Goal: Find specific page/section: Find specific page/section

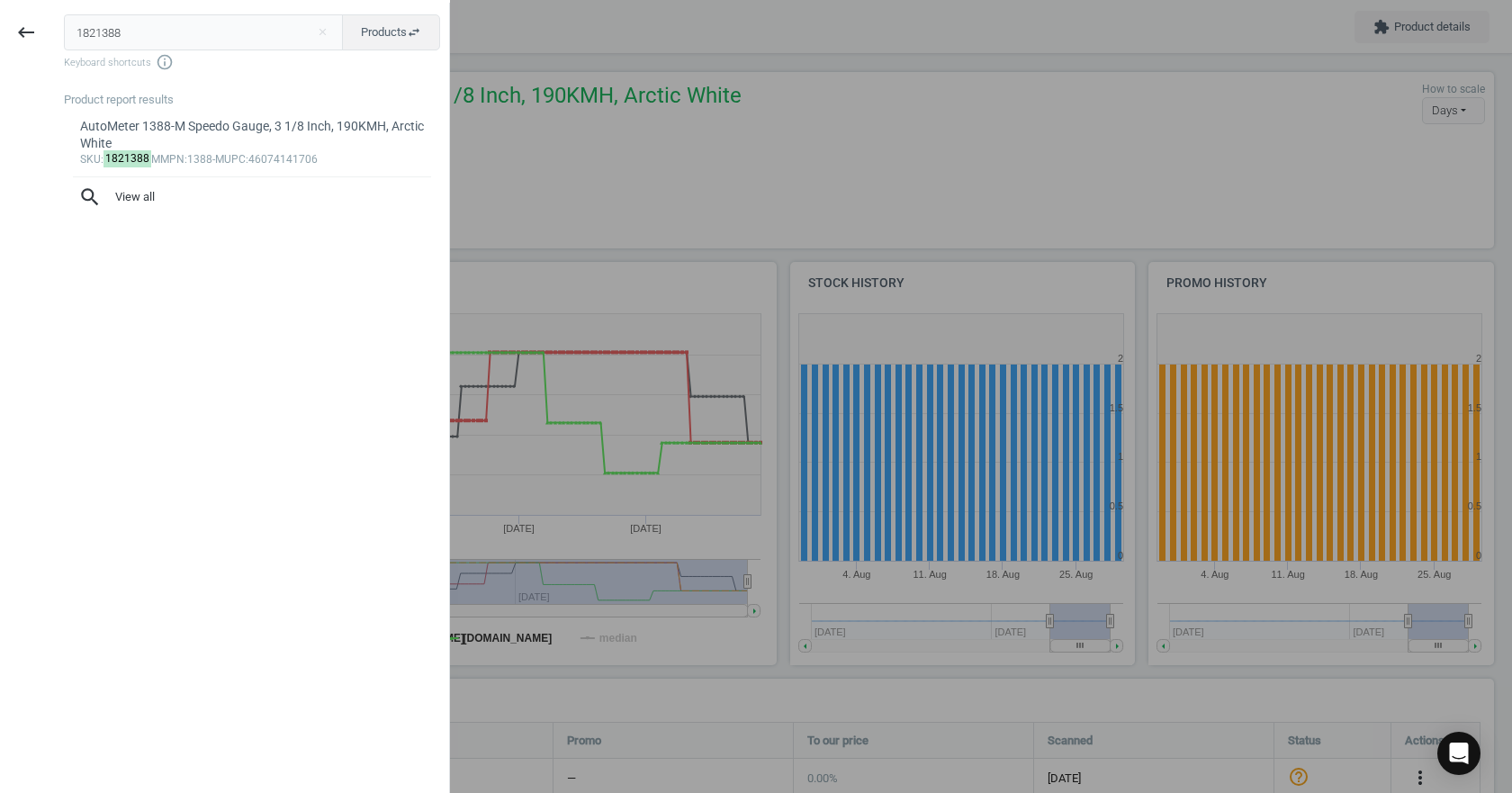
click at [230, 23] on input "1821388" at bounding box center [204, 32] width 280 height 36
type input "48410115"
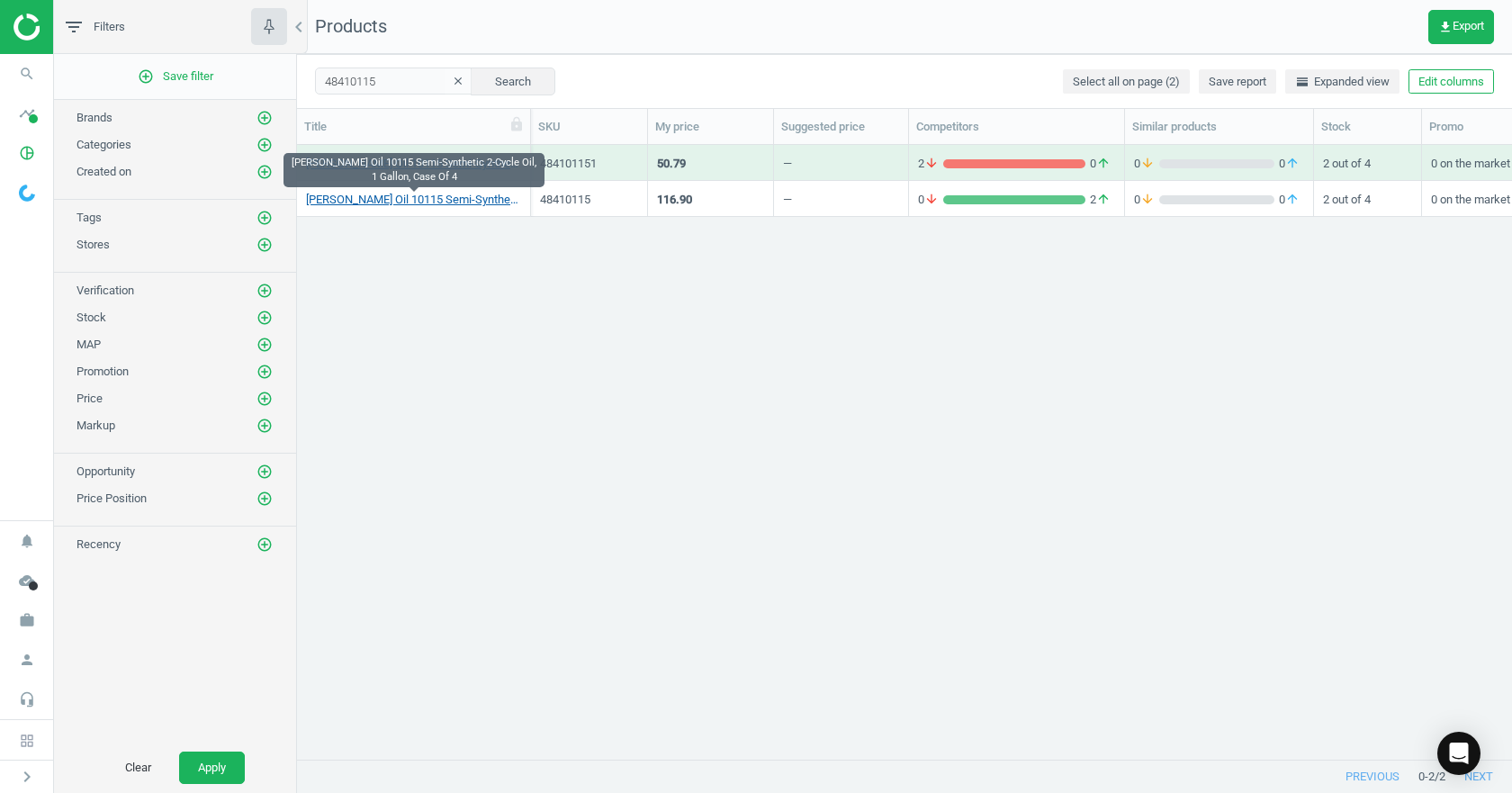
click at [445, 202] on link "[PERSON_NAME] Oil 10115 Semi-Synthetic 2-Cycle Oil, 1 Gallon, Case Of 4" at bounding box center [414, 199] width 215 height 16
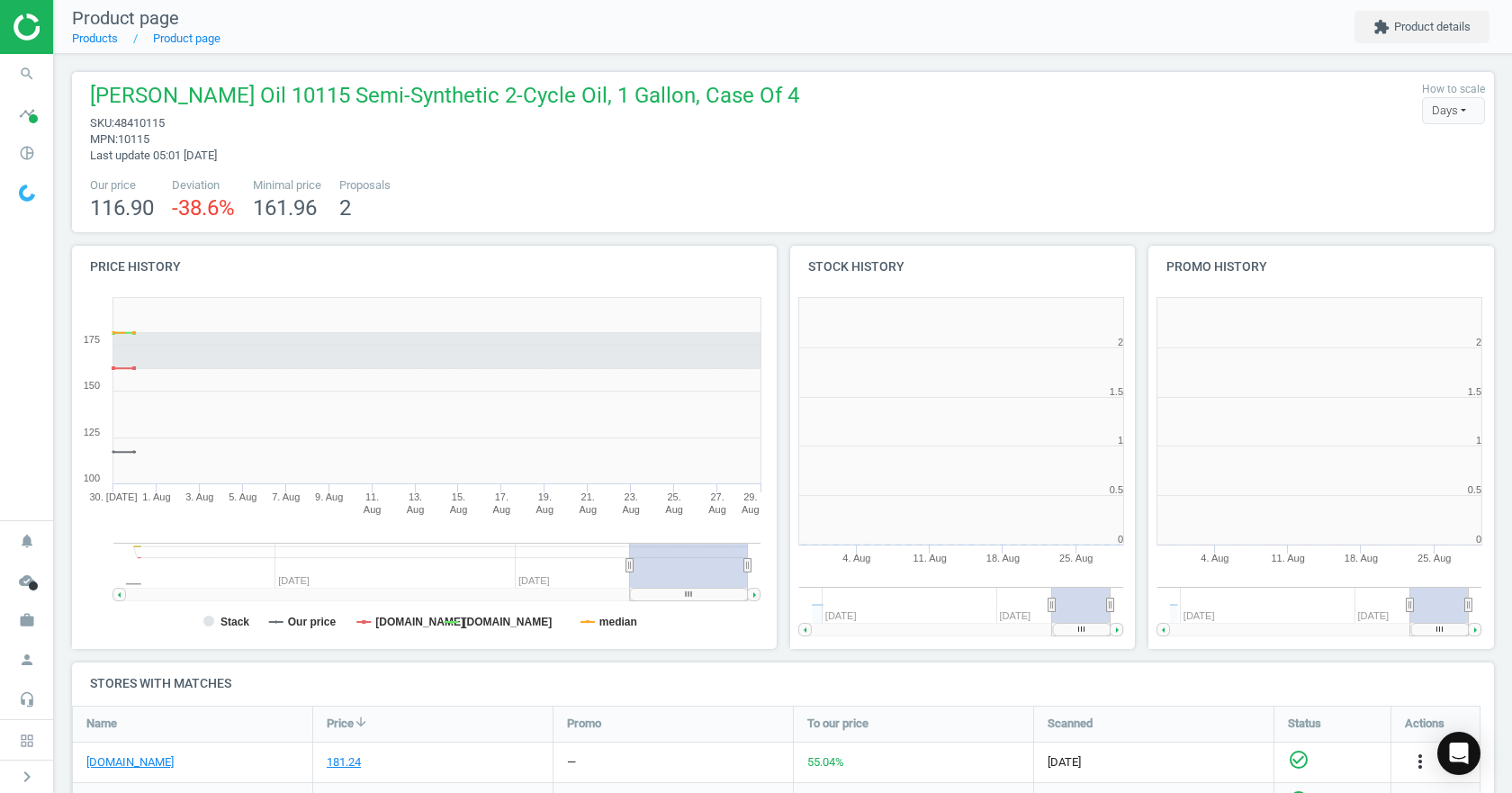
scroll to position [388, 369]
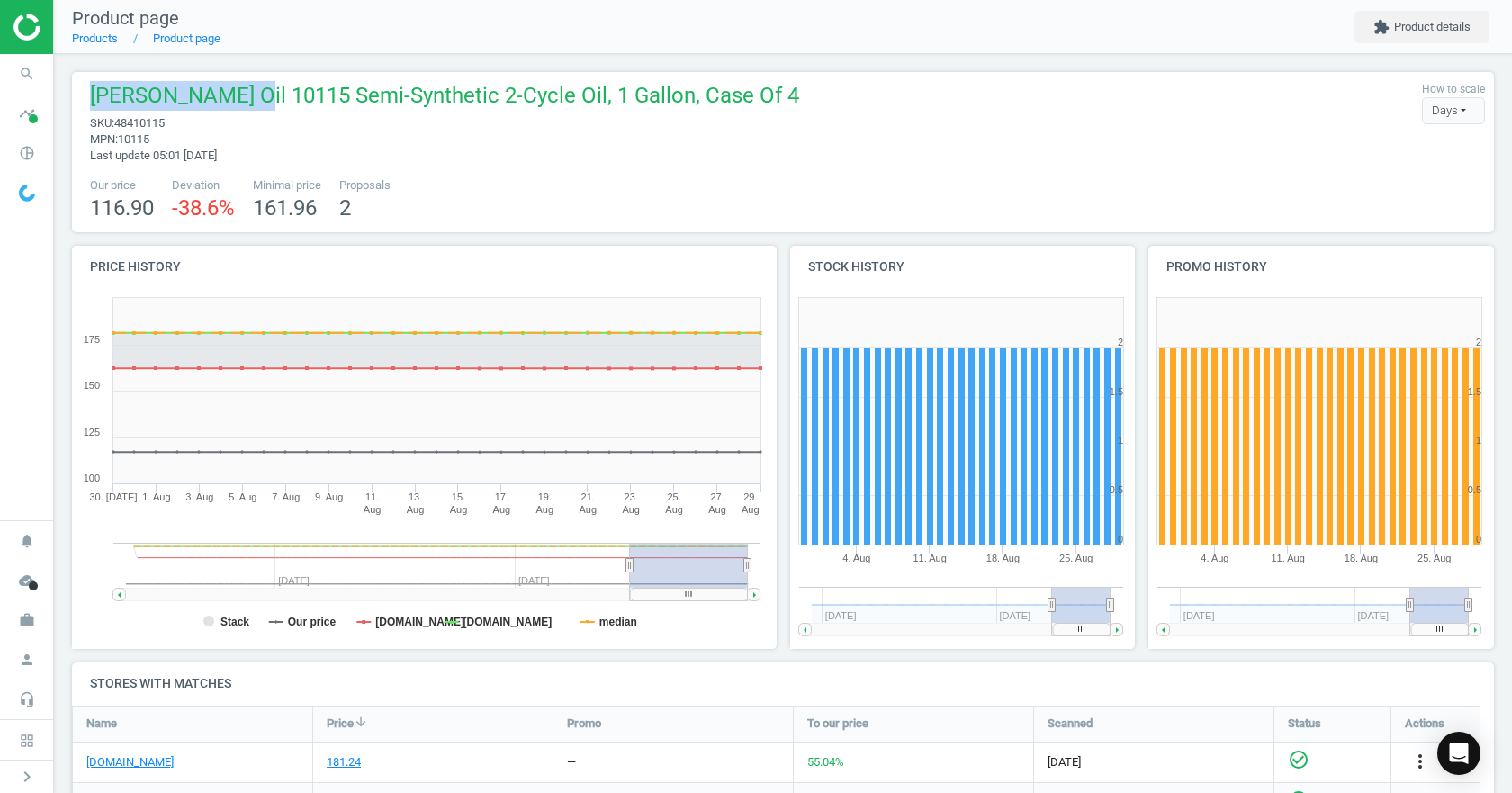
drag, startPoint x: 91, startPoint y: 97, endPoint x: 235, endPoint y: 101, distance: 144.1
click at [235, 101] on span "[PERSON_NAME] Oil 10115 Semi-Synthetic 2-Cycle Oil, 1 Gallon, Case Of 4" at bounding box center [444, 98] width 709 height 34
copy span "[PERSON_NAME] Oil 10115"
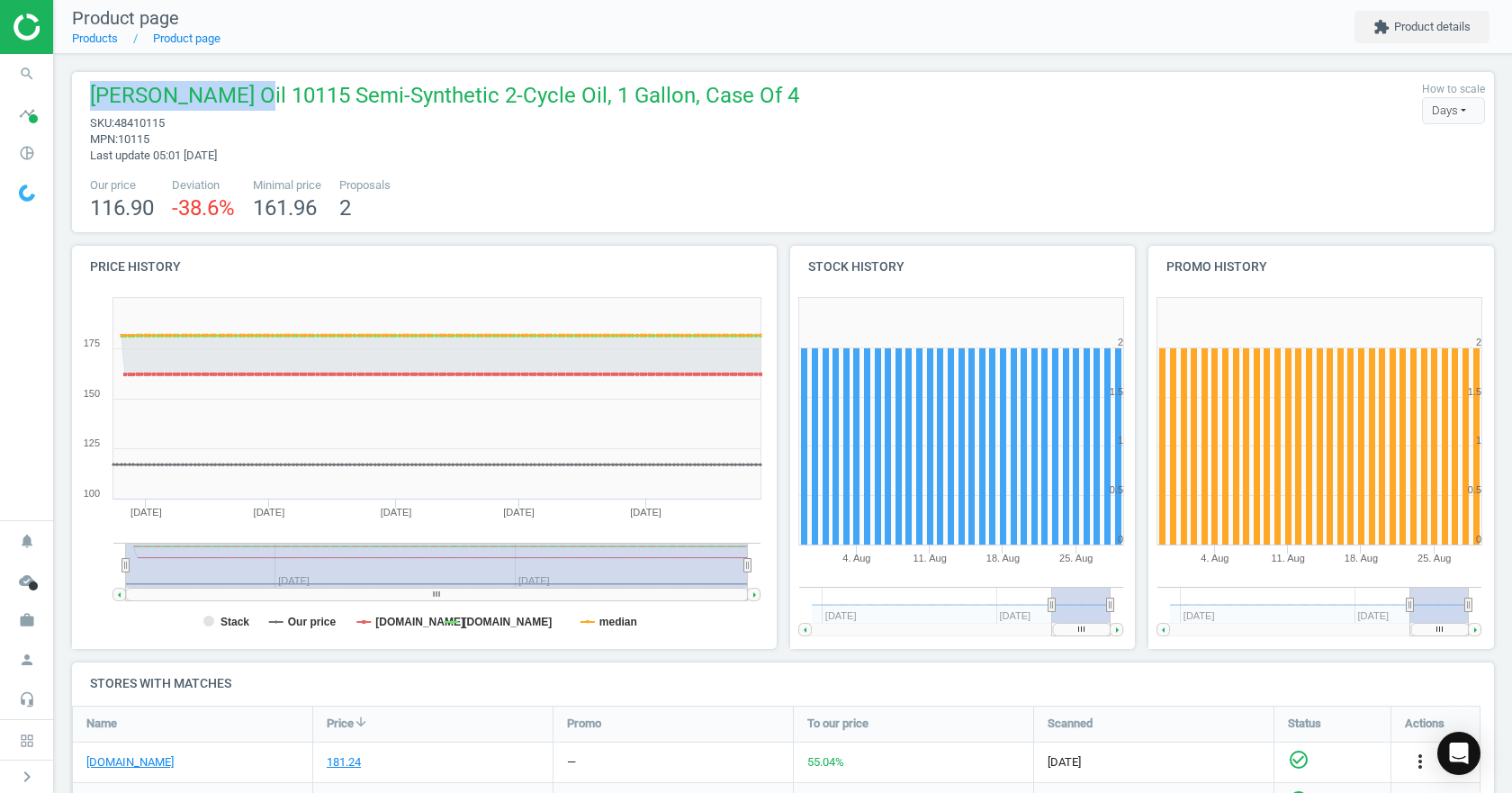
drag, startPoint x: 631, startPoint y: 567, endPoint x: -5, endPoint y: 533, distance: 636.9
click at [0, 533] on html "Group 2 Created with Sketch. ic/cloud_download/grey600 Created with Sketch. gra…" at bounding box center [756, 396] width 1512 height 793
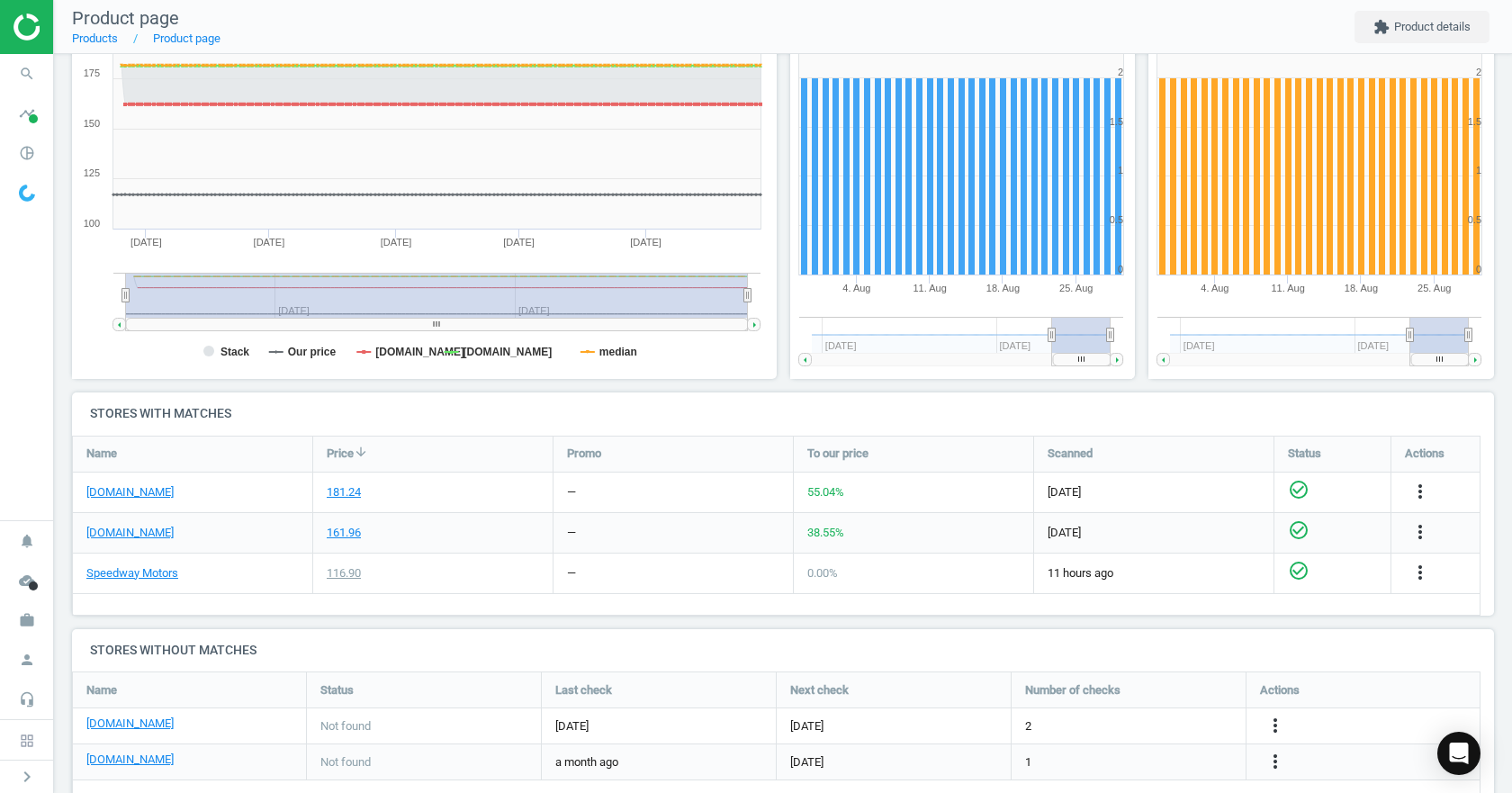
scroll to position [0, 0]
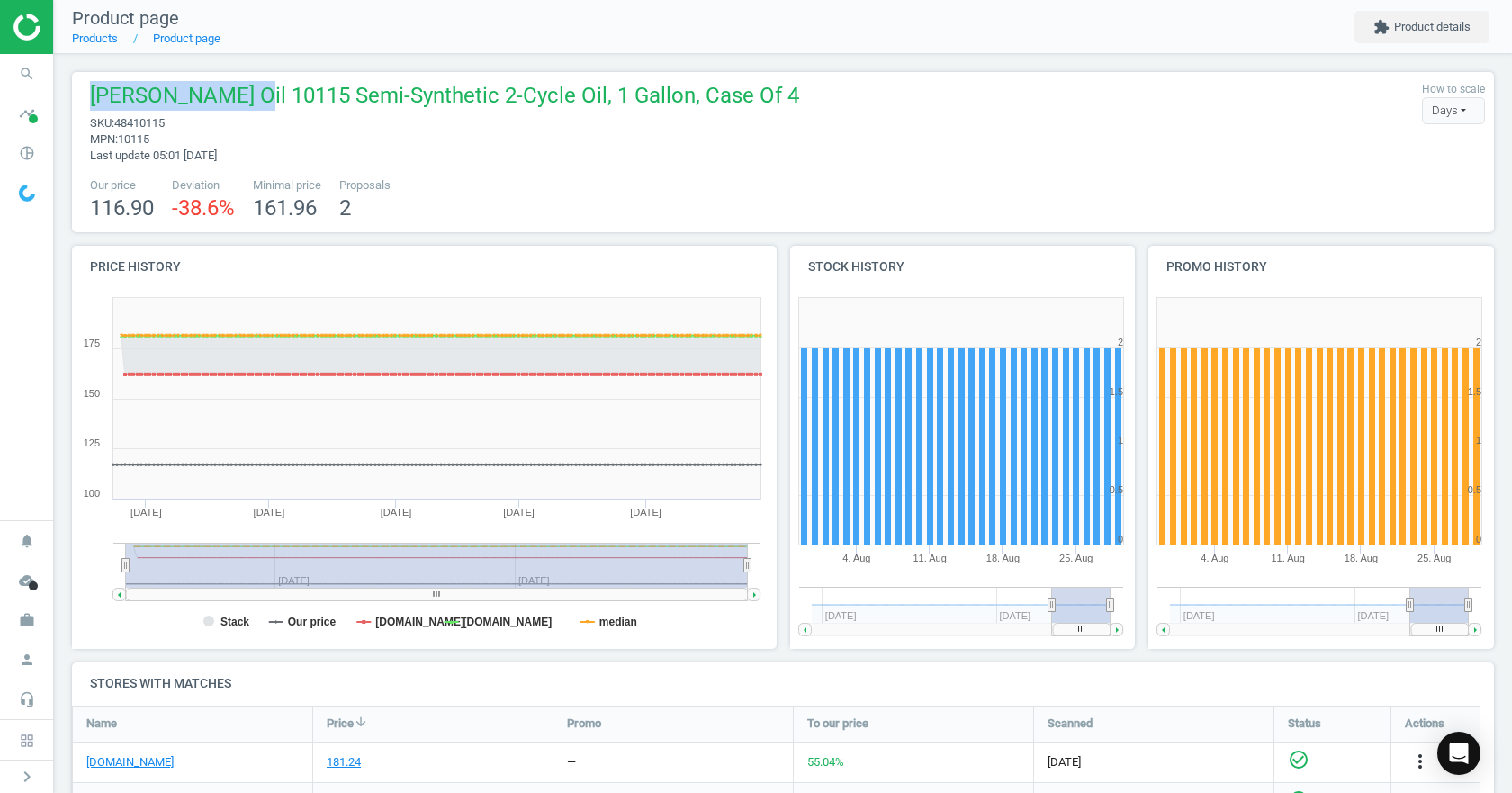
copy span "[PERSON_NAME] Oil 10115"
